Goal: Find specific page/section: Find specific page/section

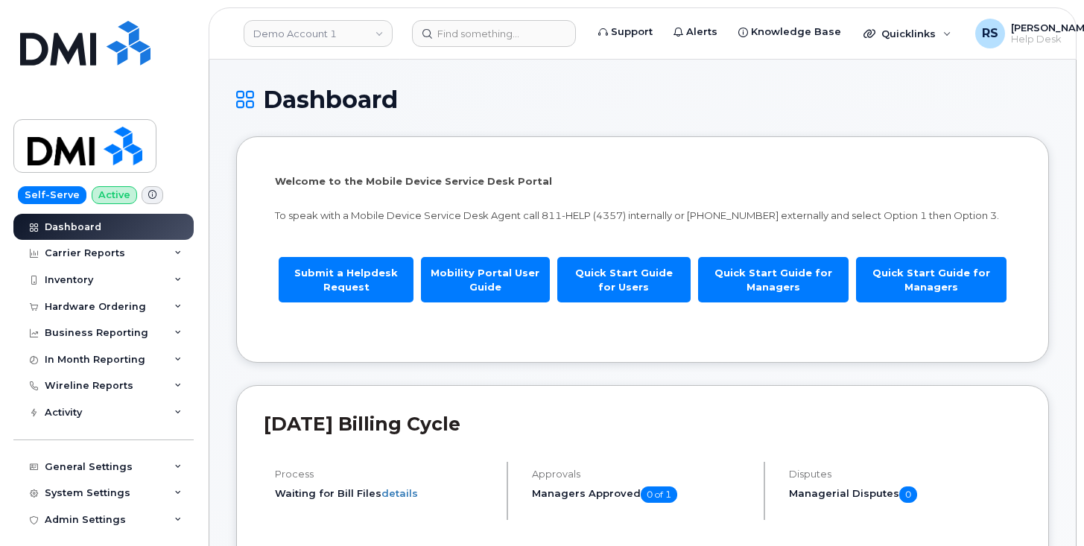
click at [7, 527] on div "Self-Serve Active Dashboard Carrier Reports Monthly Billing Data Daily Data Poo…" at bounding box center [101, 273] width 202 height 546
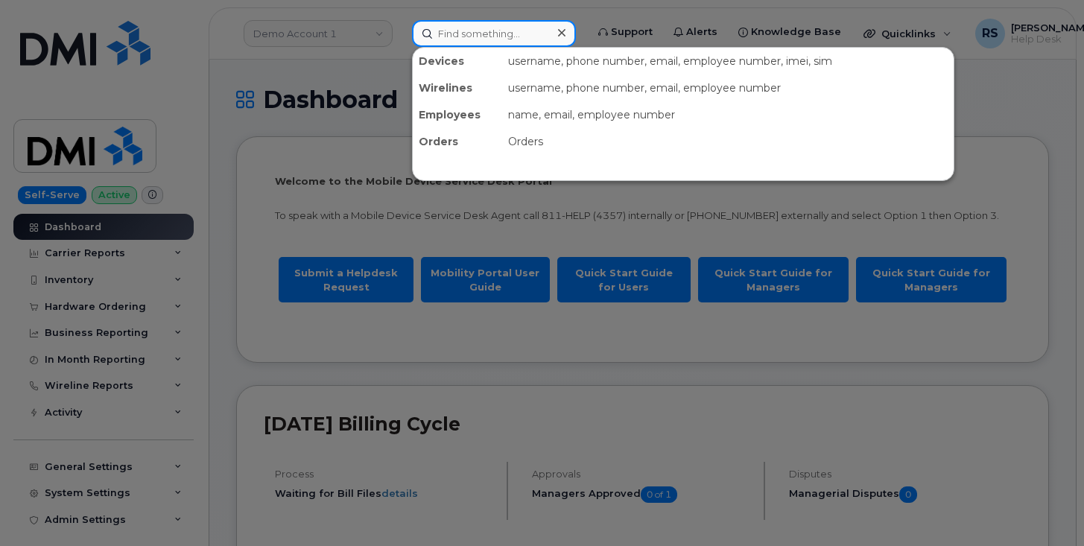
click at [440, 35] on input at bounding box center [494, 33] width 164 height 27
drag, startPoint x: 440, startPoint y: 35, endPoint x: 346, endPoint y: 39, distance: 94.7
click at [346, 39] on div at bounding box center [542, 273] width 1084 height 546
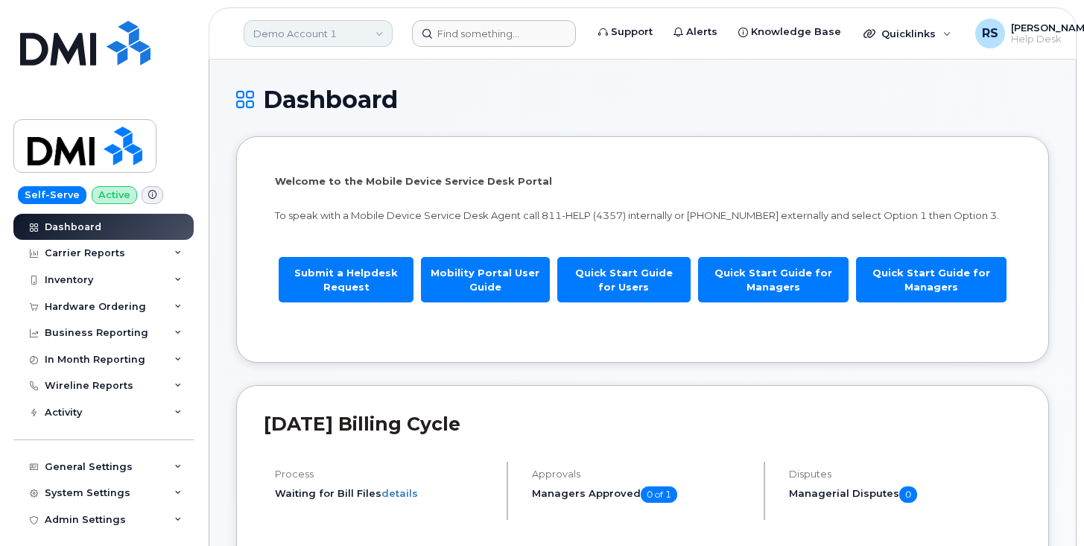
click at [315, 33] on link "Demo Account 1" at bounding box center [318, 33] width 149 height 27
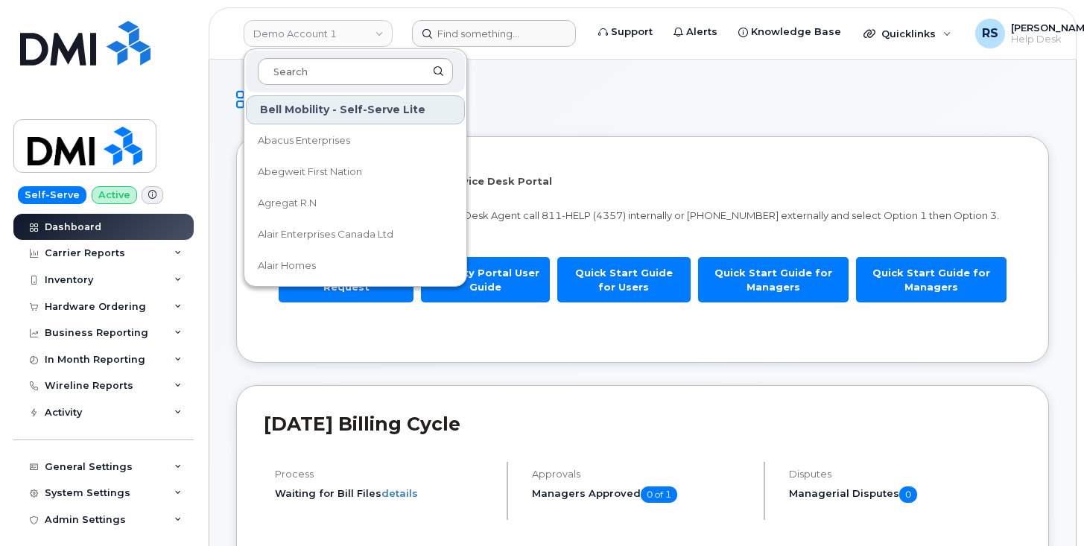
click at [295, 74] on input at bounding box center [355, 71] width 195 height 27
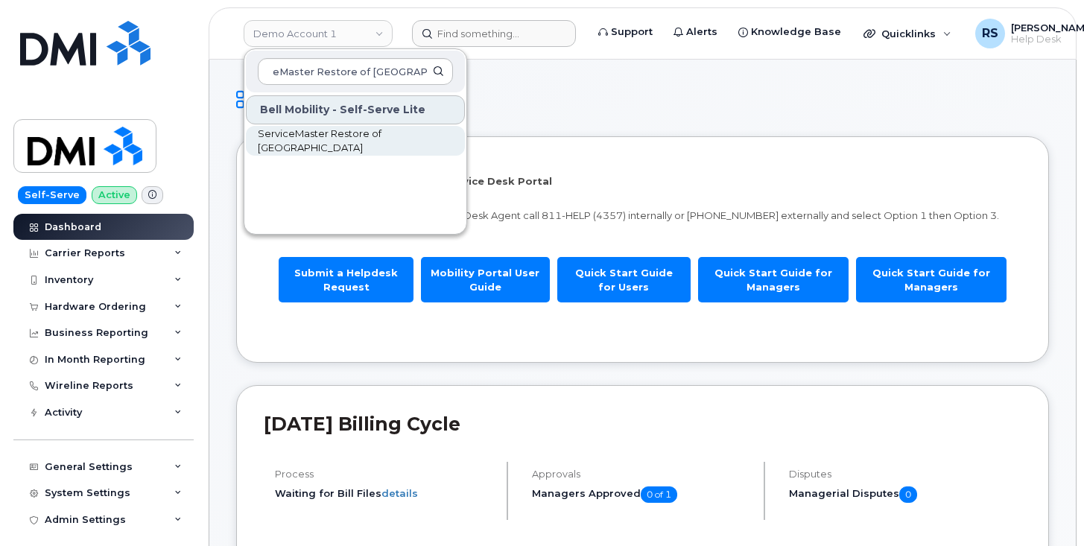
type input "ServiceMaster Restore of [GEOGRAPHIC_DATA]"
click at [286, 133] on span "ServiceMaster Restore of [GEOGRAPHIC_DATA]" at bounding box center [343, 141] width 171 height 29
